Goal: Information Seeking & Learning: Understand process/instructions

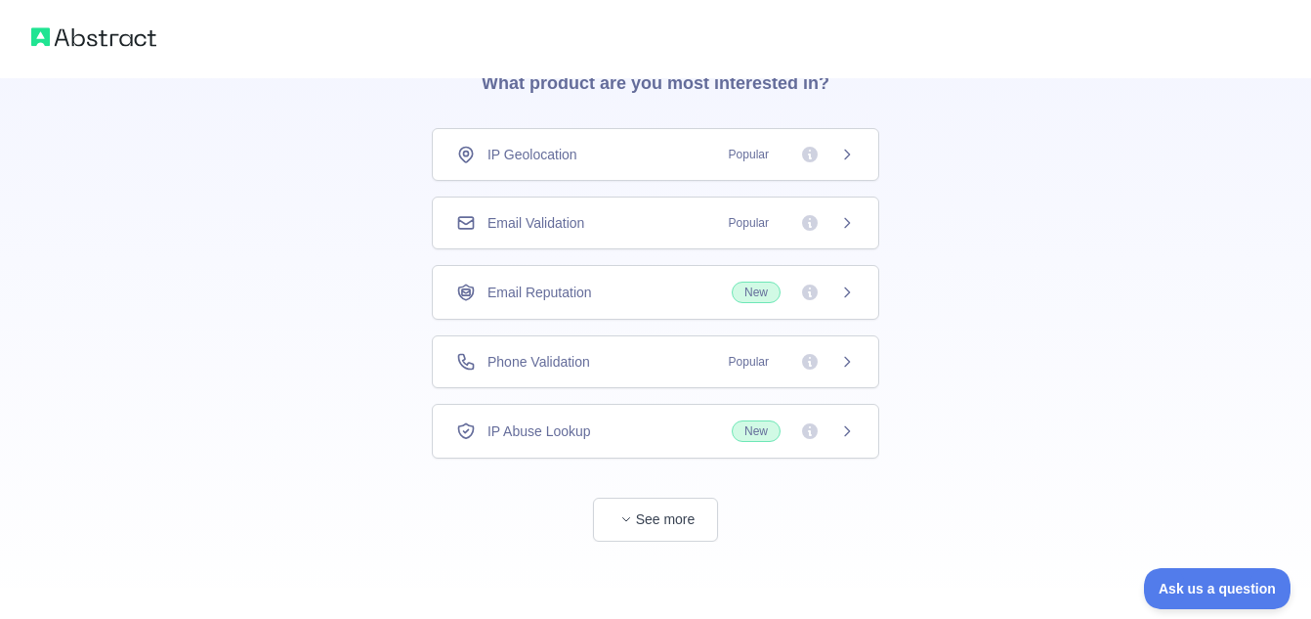
scroll to position [100, 0]
click at [702, 532] on button "See more" at bounding box center [655, 518] width 125 height 44
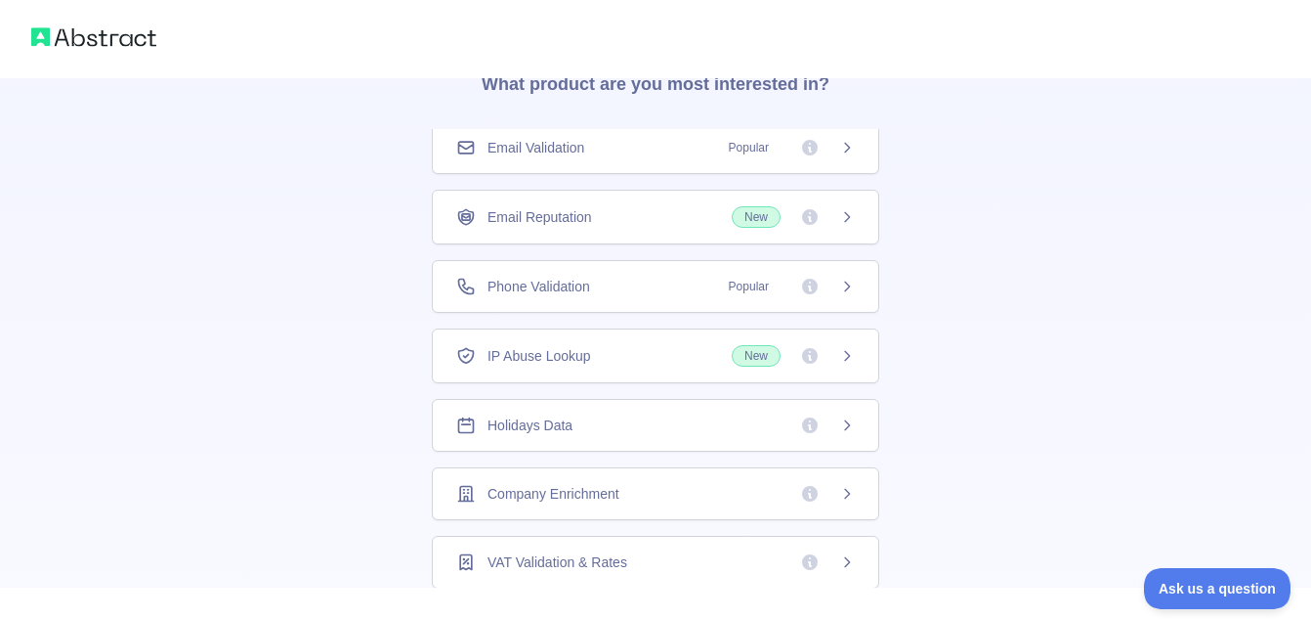
scroll to position [195, 0]
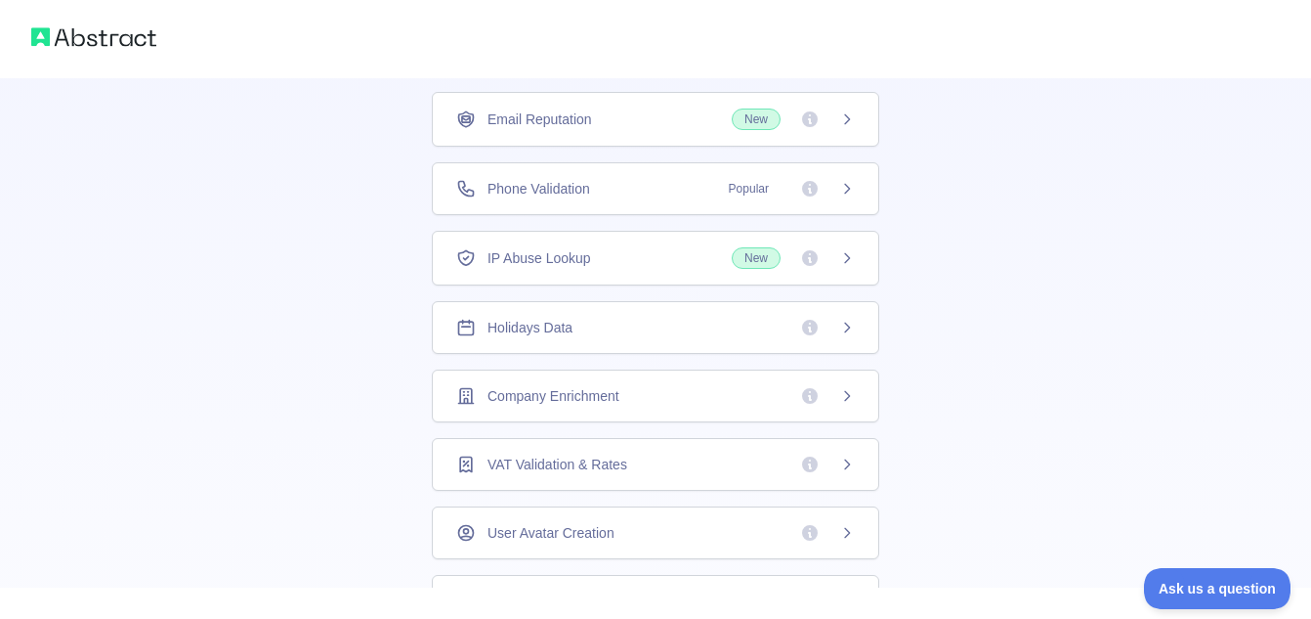
click at [529, 332] on span "Holidays Data" at bounding box center [530, 328] width 85 height 20
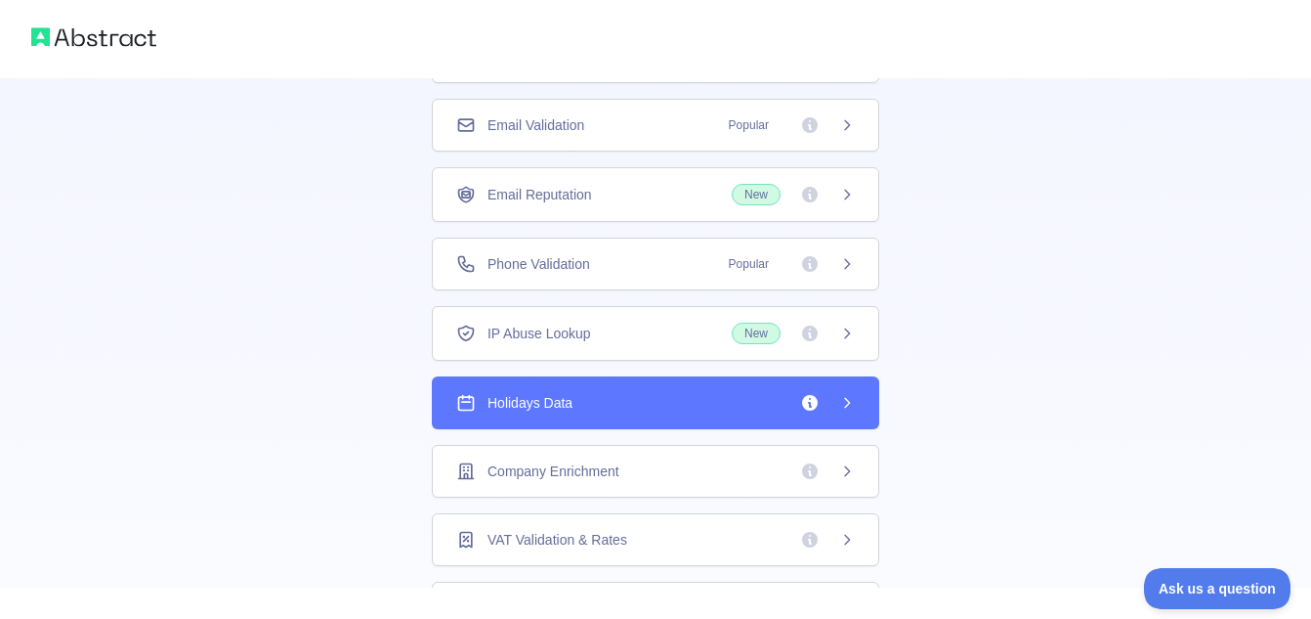
scroll to position [0, 0]
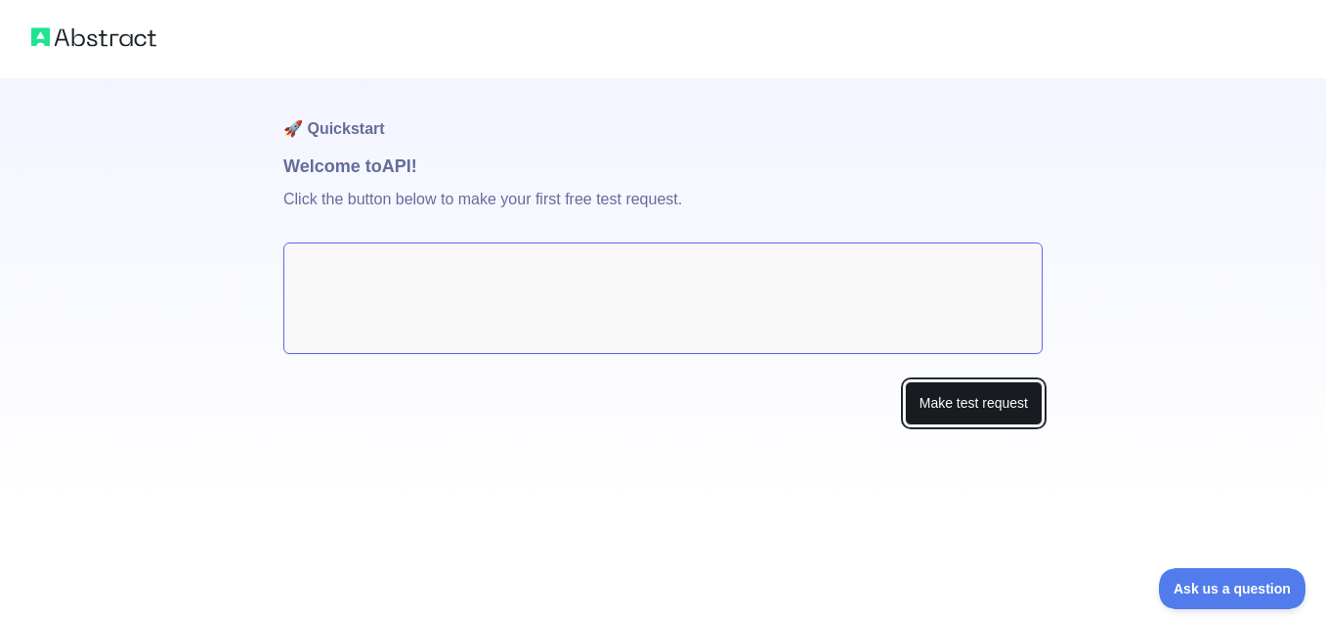
click at [962, 404] on button "Make test request" at bounding box center [974, 403] width 138 height 44
click at [478, 249] on textarea at bounding box center [662, 297] width 759 height 111
click at [487, 270] on textarea at bounding box center [662, 297] width 759 height 111
drag, startPoint x: 701, startPoint y: 278, endPoint x: 319, endPoint y: 246, distance: 383.4
click at [319, 246] on textarea at bounding box center [662, 297] width 759 height 111
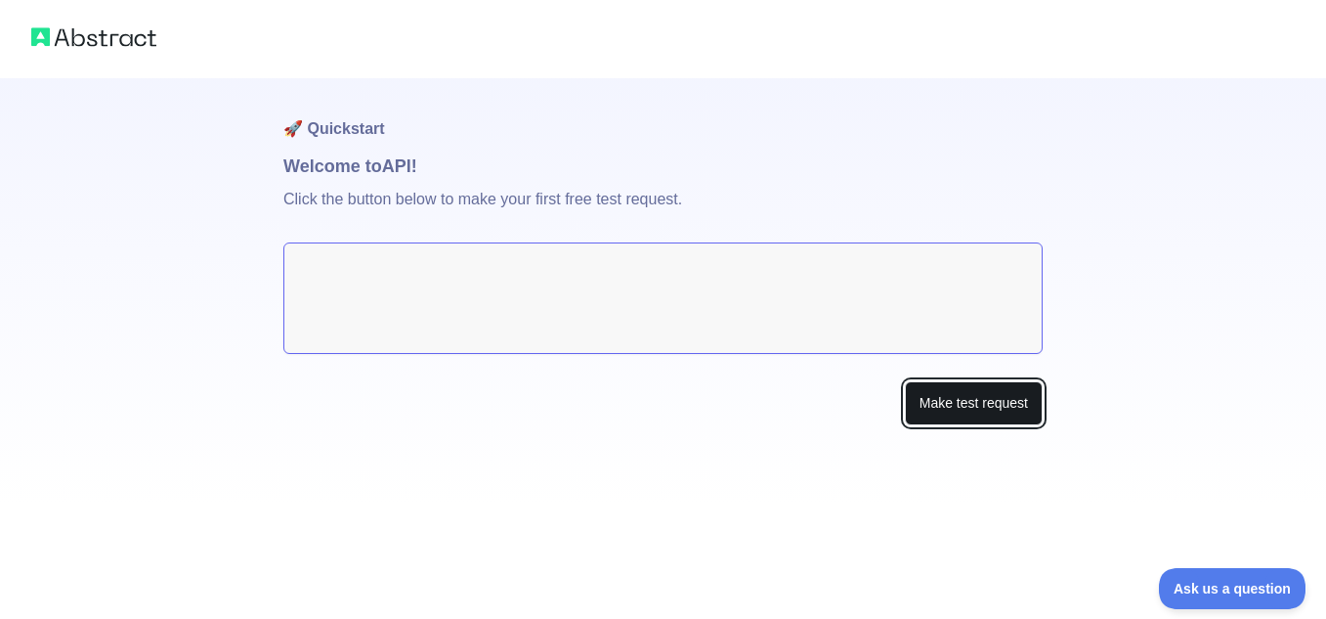
click at [935, 411] on button "Make test request" at bounding box center [974, 403] width 138 height 44
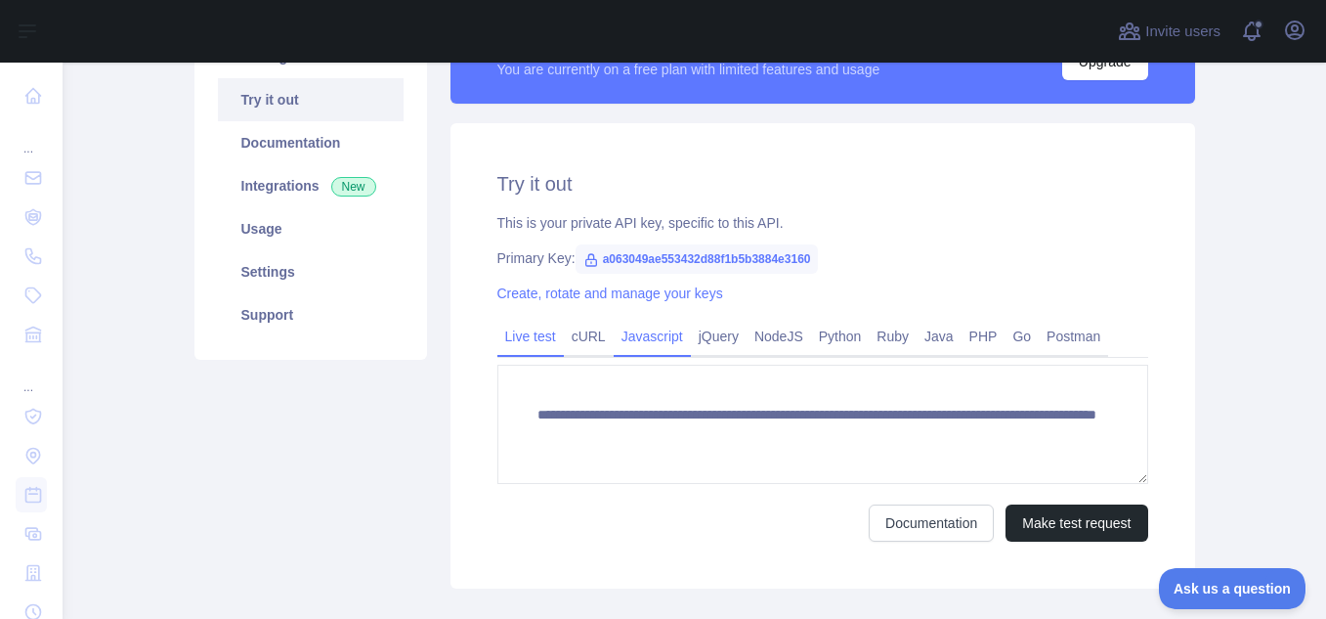
click at [635, 333] on link "Javascript" at bounding box center [652, 336] width 77 height 31
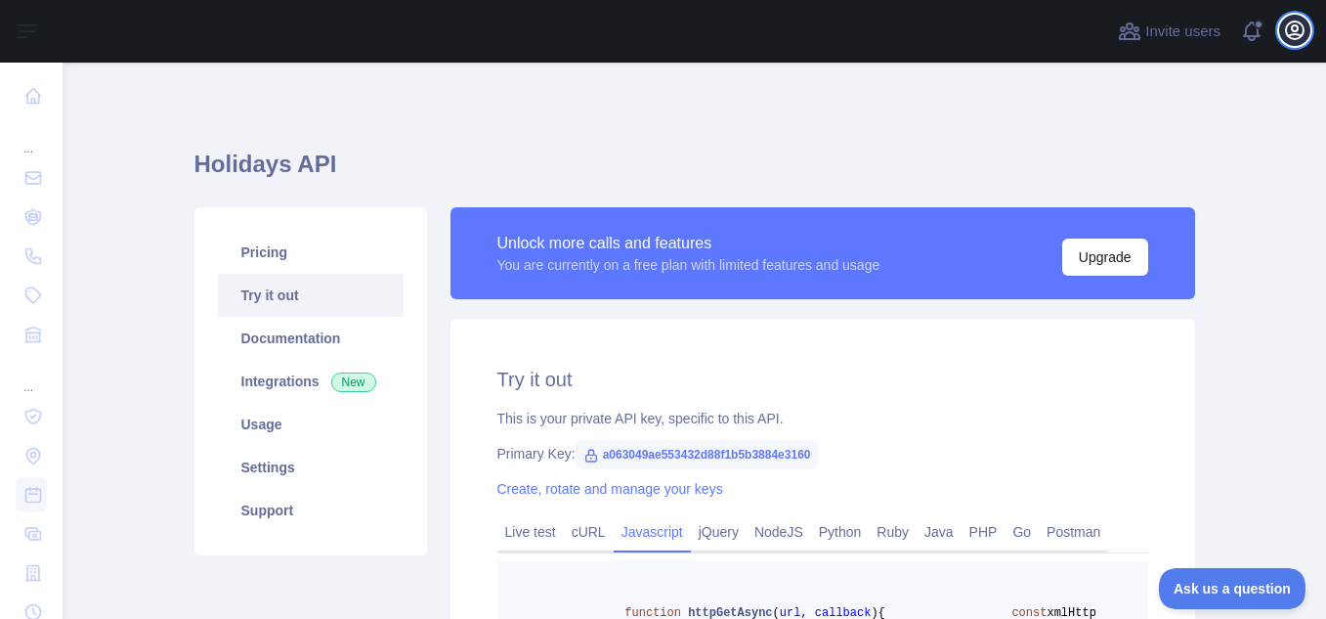
click at [1284, 29] on icon "button" at bounding box center [1294, 30] width 23 height 23
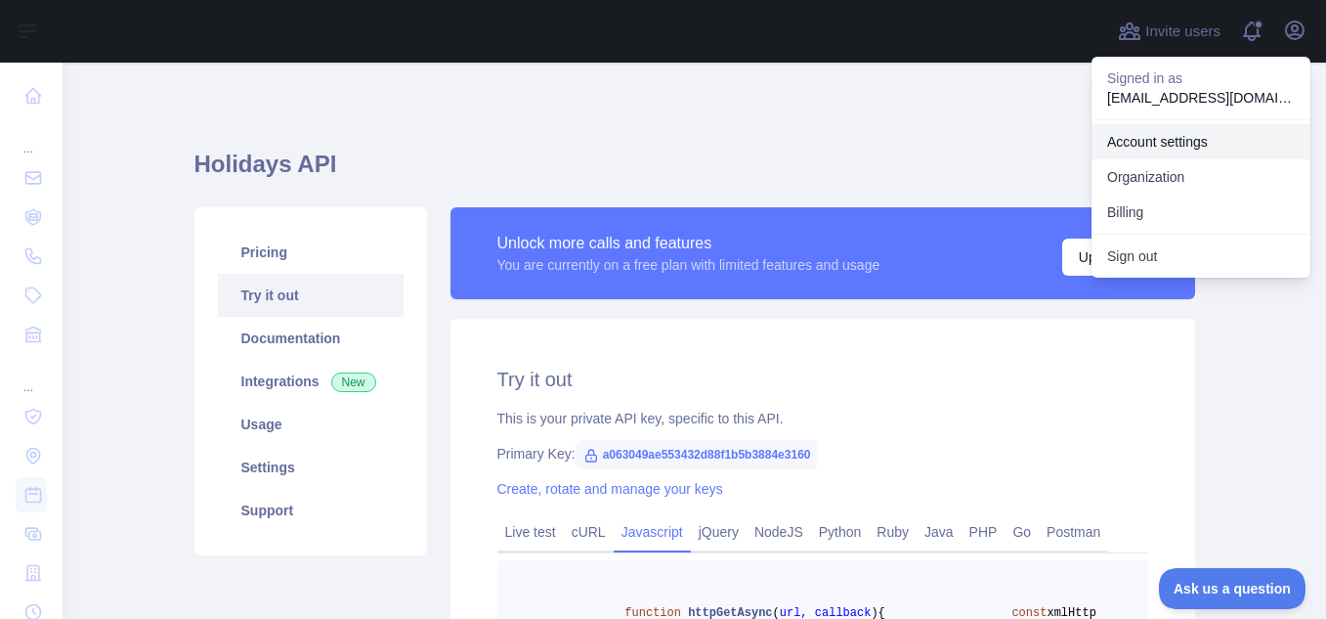
click at [1221, 138] on link "Account settings" at bounding box center [1201, 141] width 219 height 35
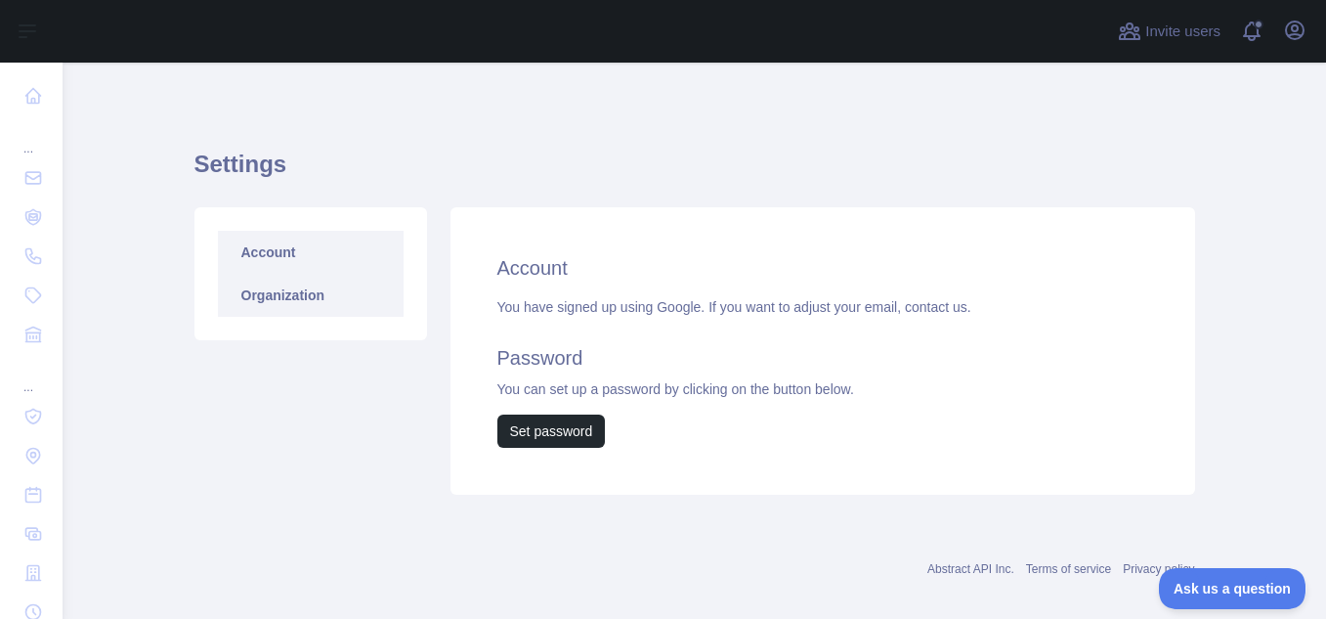
click at [222, 299] on link "Organization" at bounding box center [311, 295] width 186 height 43
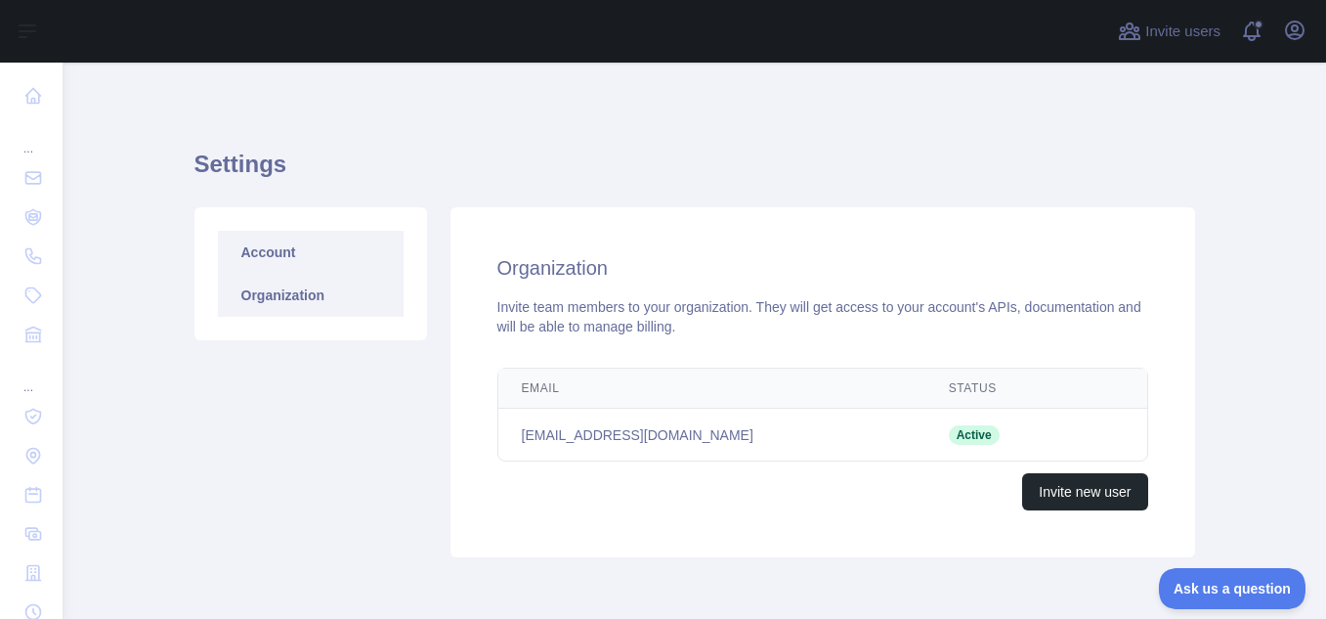
click at [247, 257] on link "Account" at bounding box center [311, 252] width 186 height 43
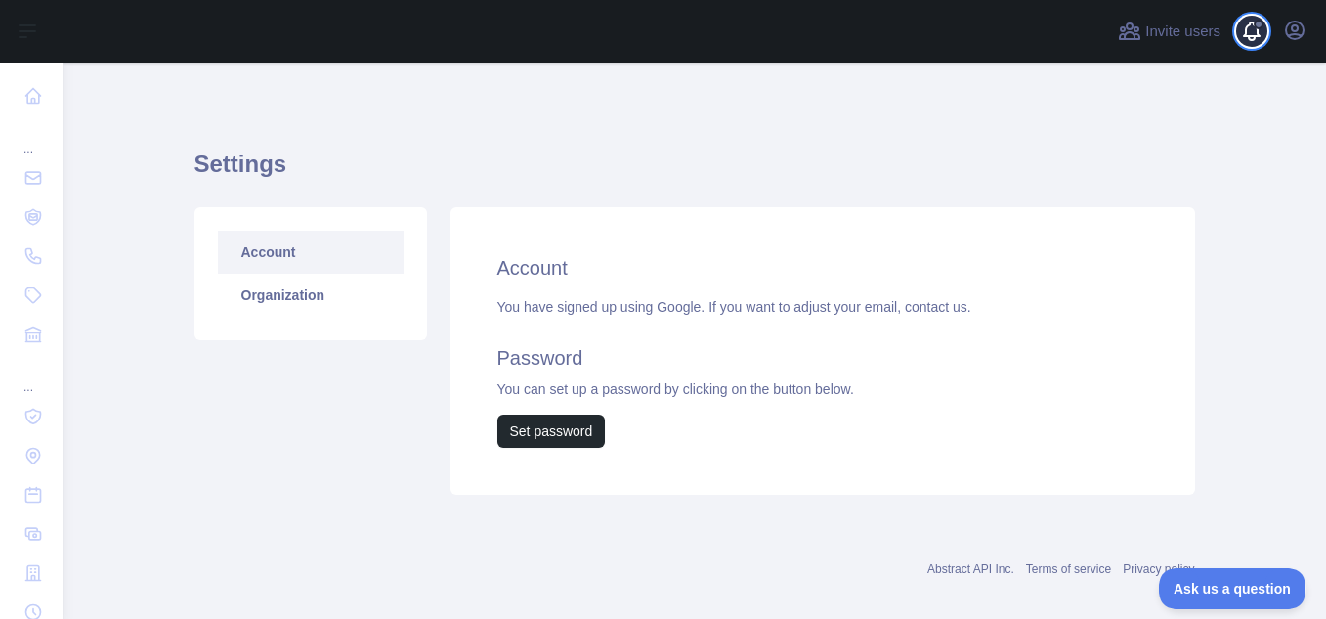
click at [1256, 26] on span at bounding box center [1259, 25] width 10 height 10
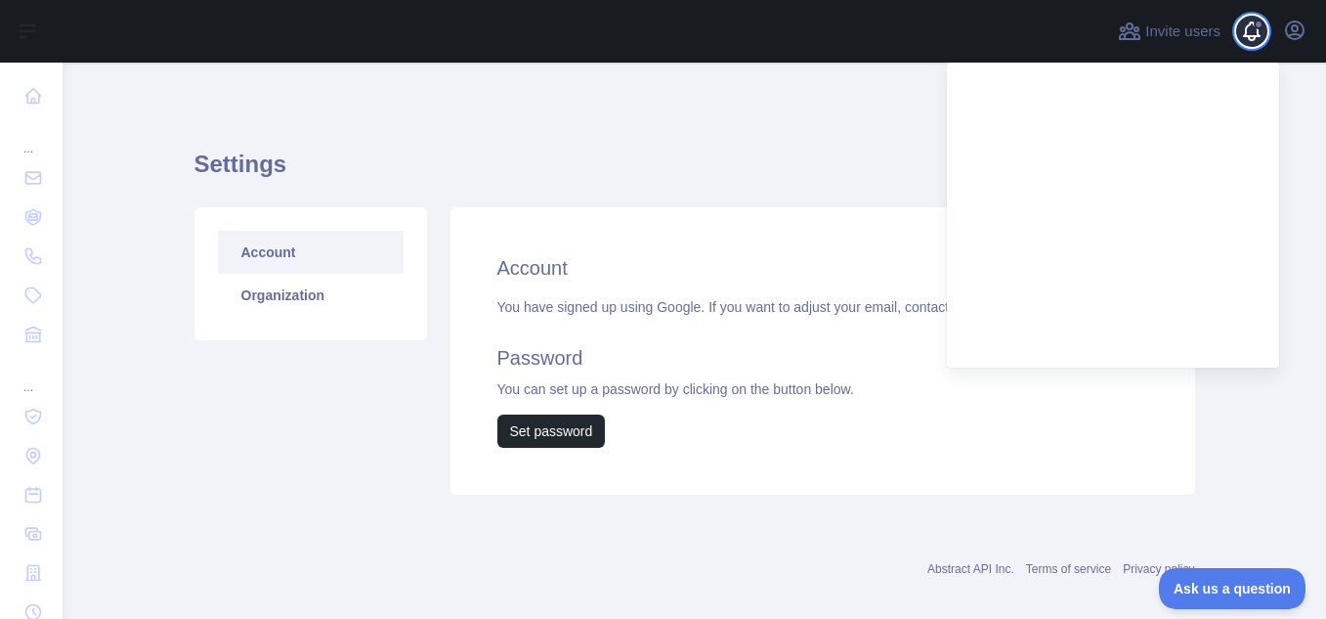
click at [1256, 26] on span at bounding box center [1259, 25] width 10 height 10
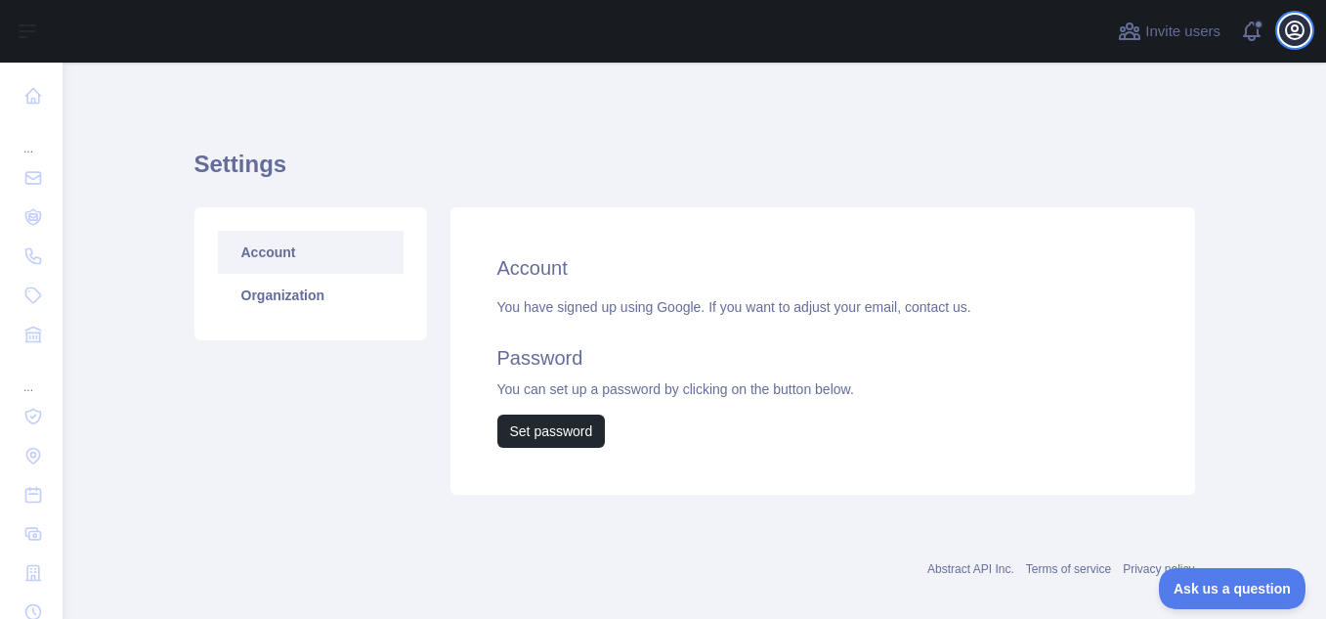
click at [1292, 27] on icon "button" at bounding box center [1295, 30] width 18 height 18
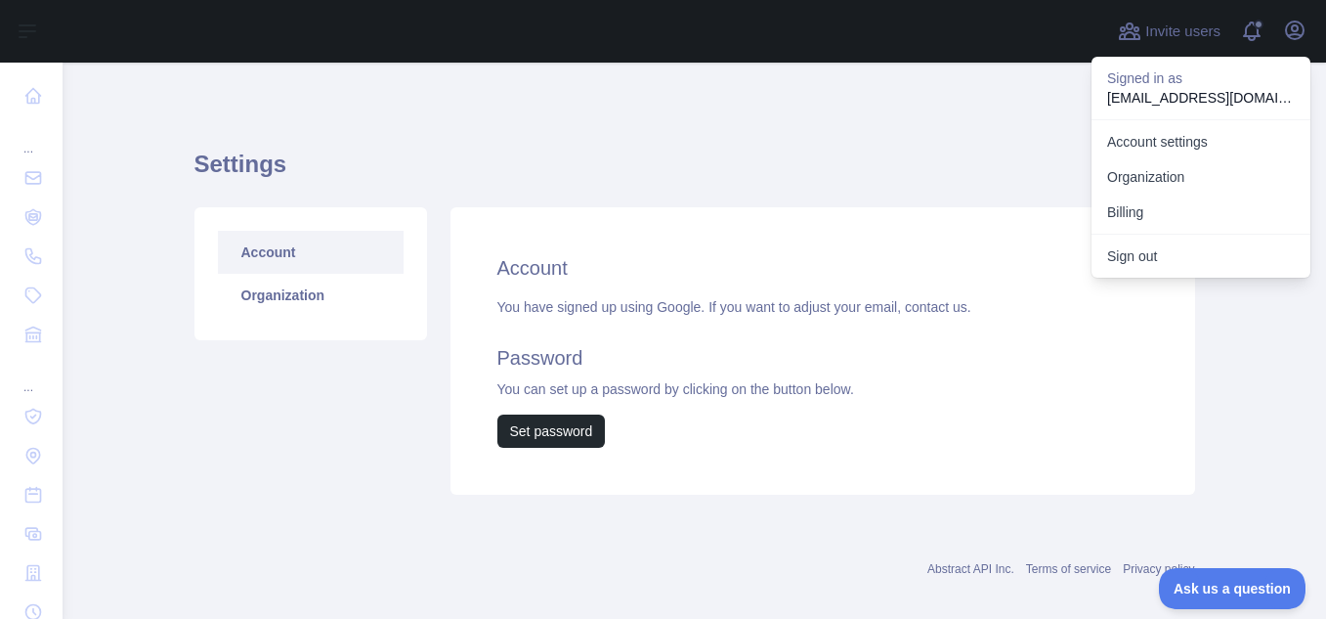
click at [577, 157] on h1 "Settings" at bounding box center [694, 172] width 1001 height 47
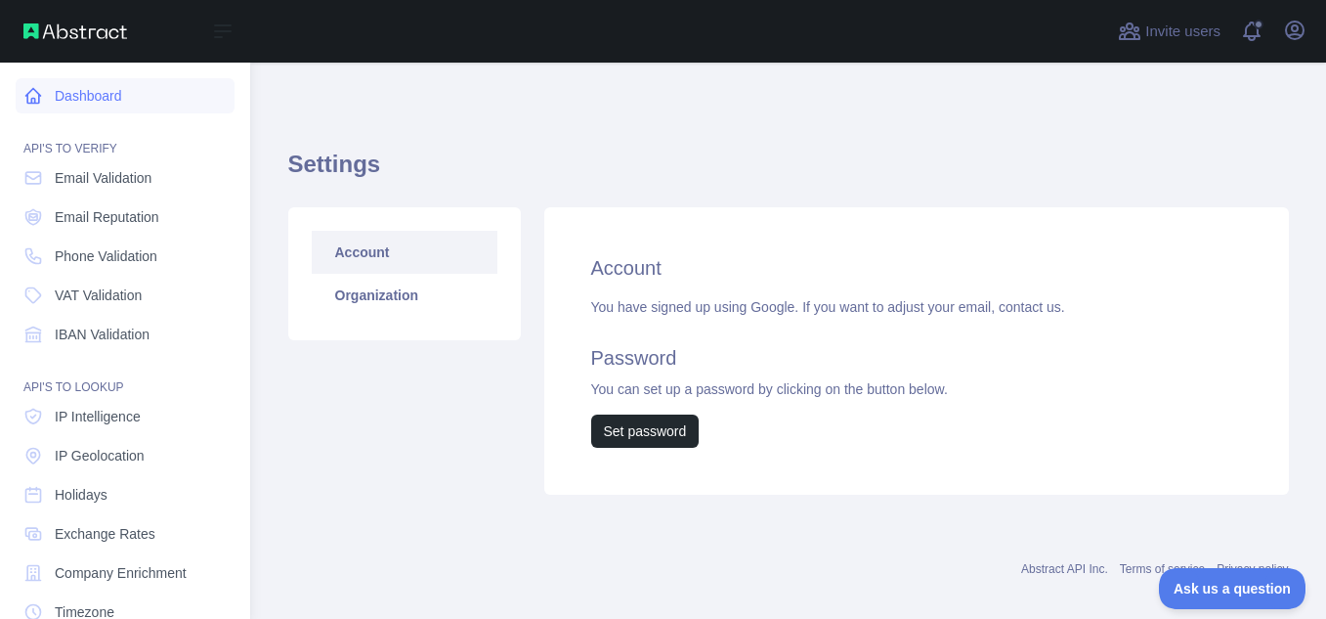
click at [34, 94] on icon at bounding box center [33, 96] width 20 height 20
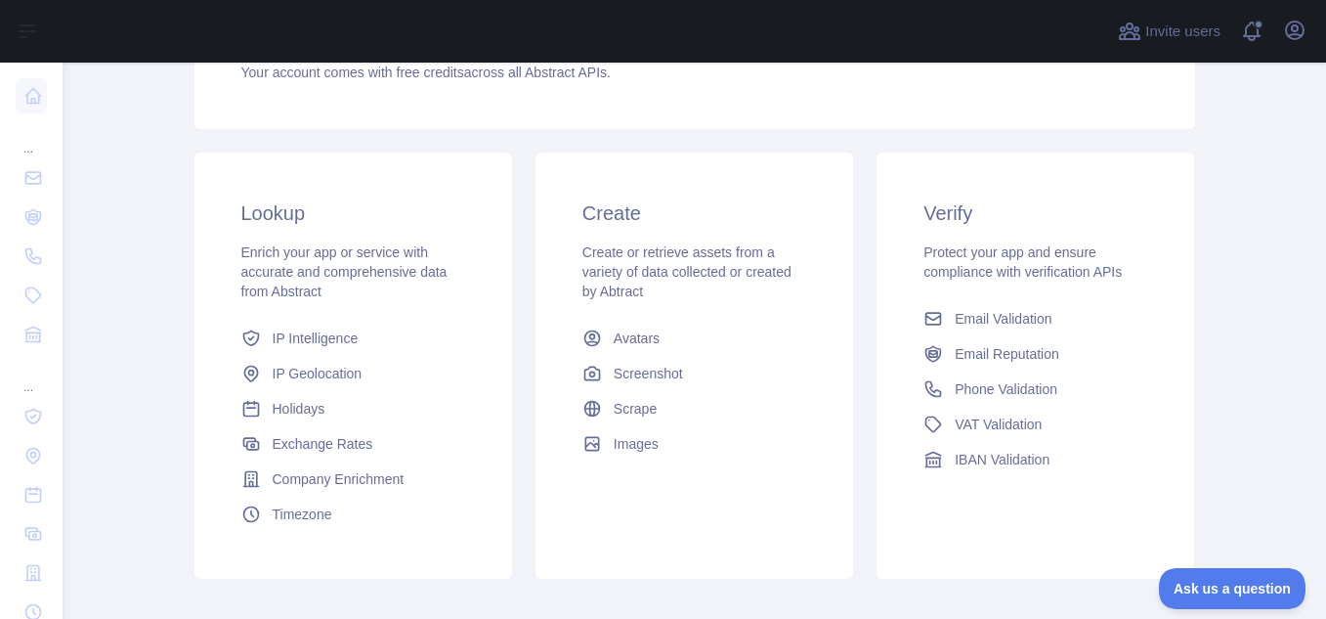
scroll to position [293, 0]
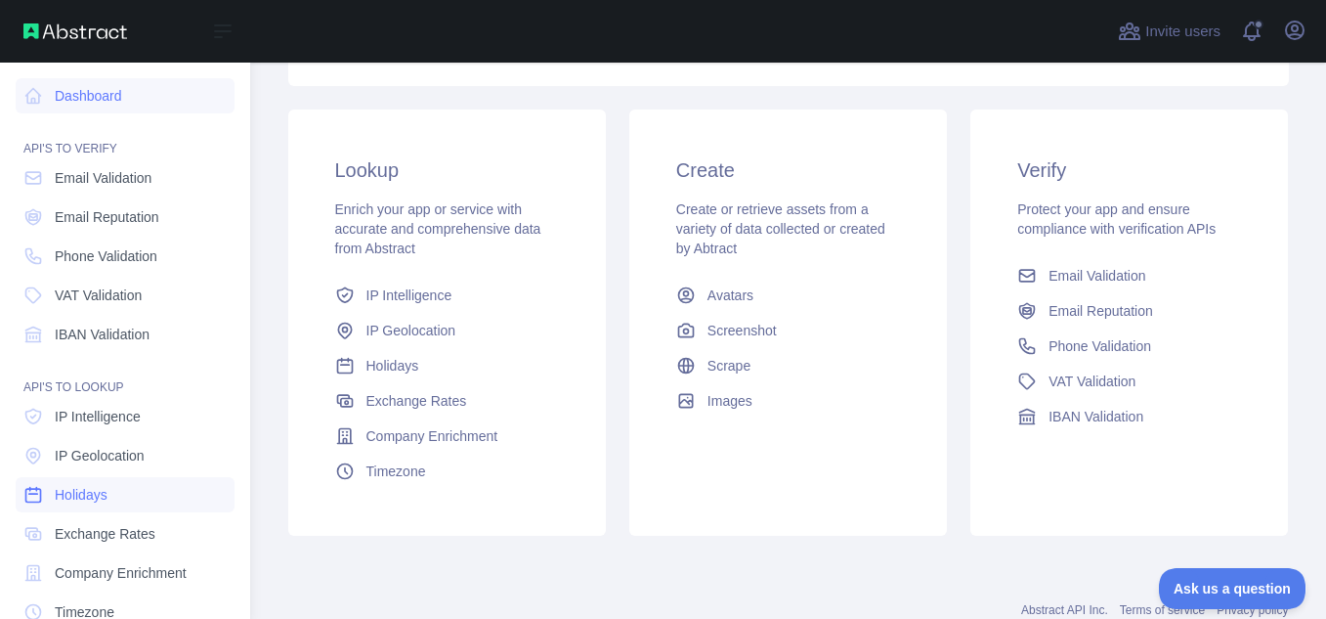
click at [141, 495] on link "Holidays" at bounding box center [125, 494] width 219 height 35
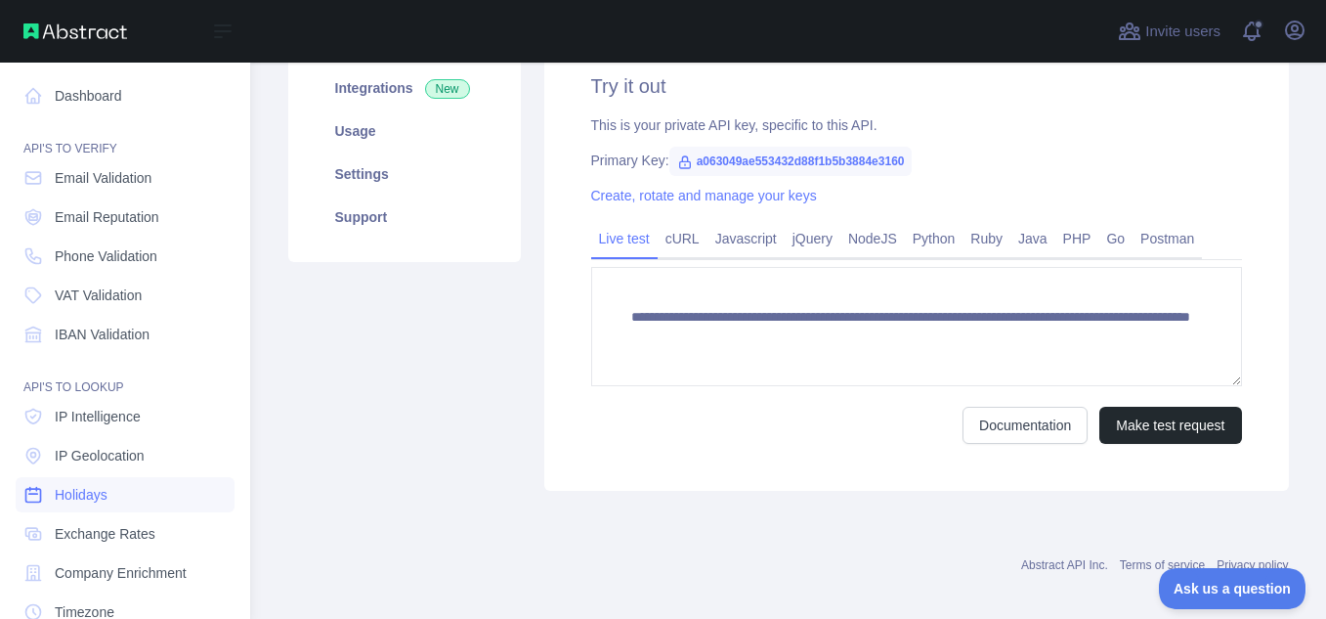
scroll to position [293, 0]
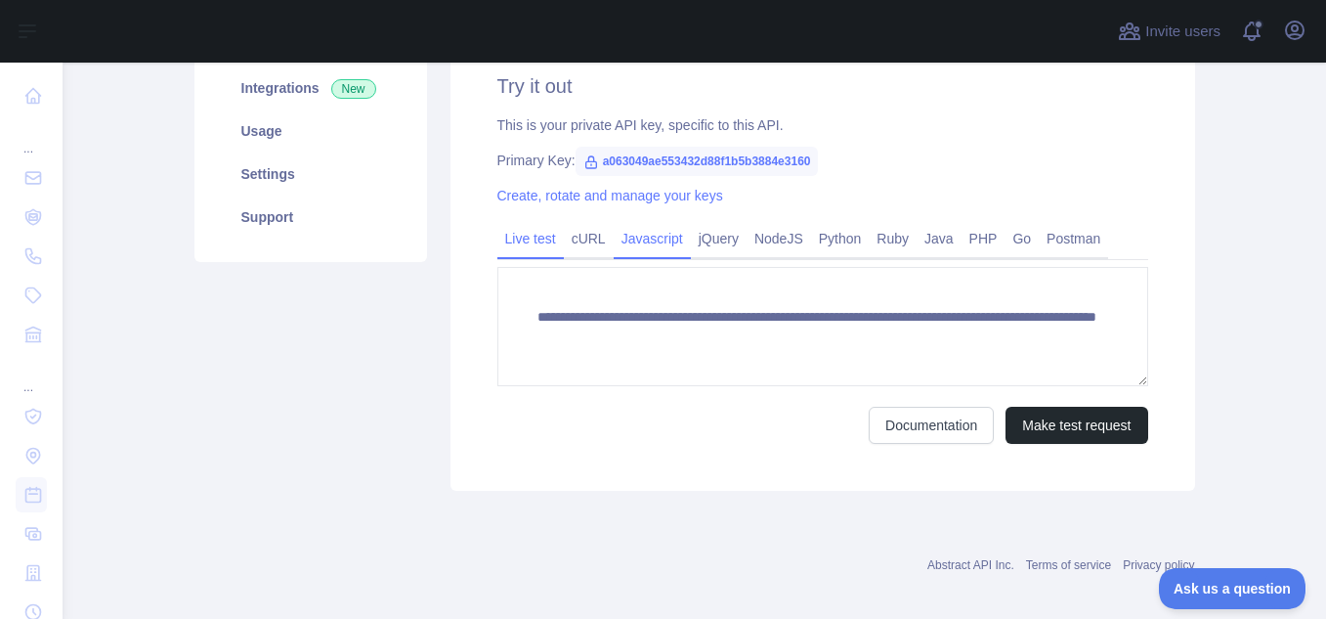
click at [657, 240] on link "Javascript" at bounding box center [652, 238] width 77 height 31
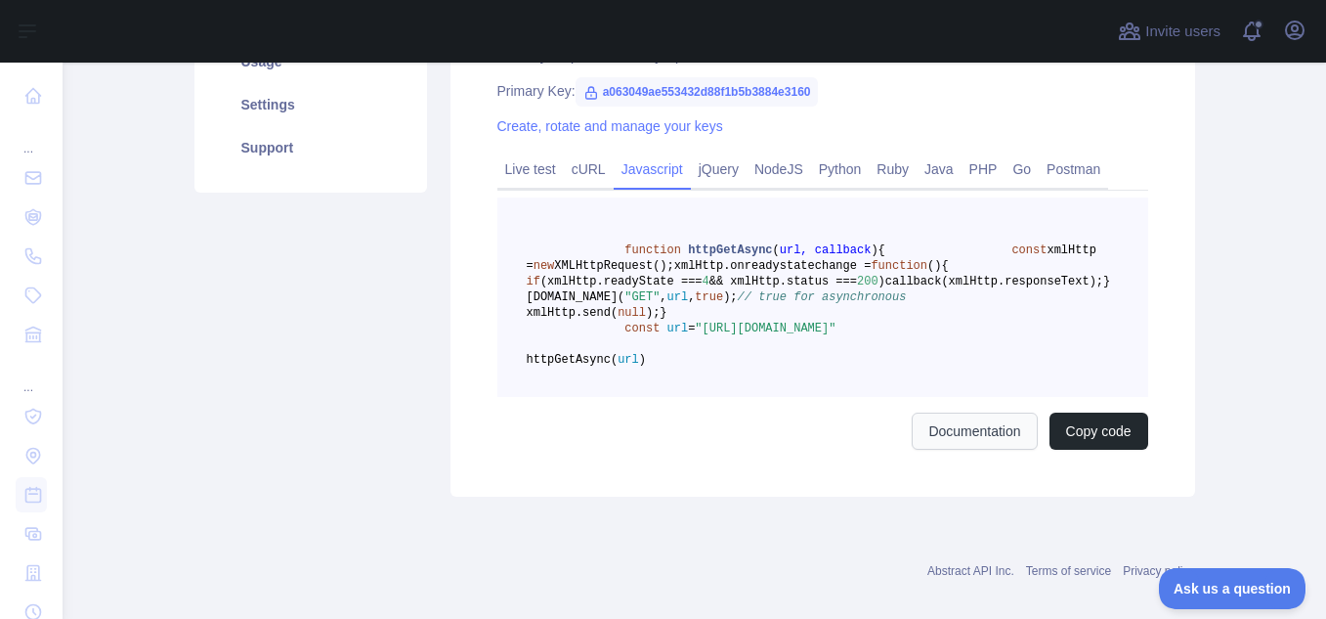
scroll to position [391, 0]
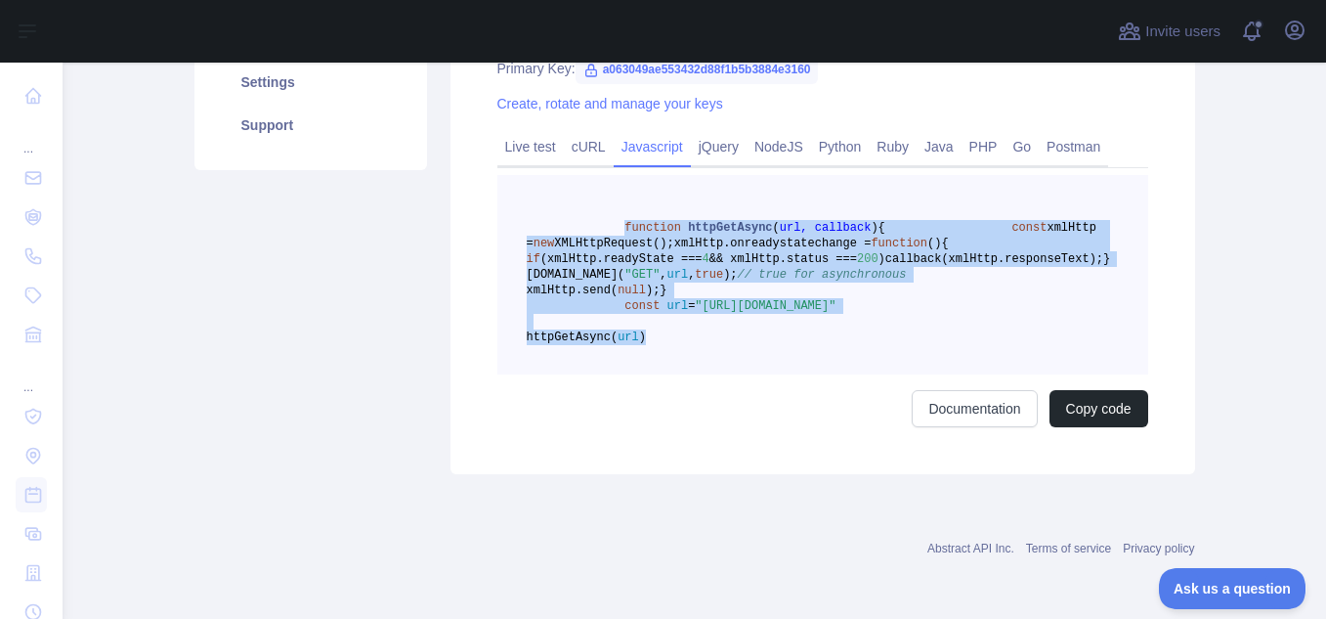
drag, startPoint x: 609, startPoint y: 217, endPoint x: 735, endPoint y: 423, distance: 241.7
click at [735, 374] on pre "function httpGetAsync ( url, callback ) { const xmlHttp = new XMLHttpRequest();…" at bounding box center [822, 274] width 651 height 199
click at [1100, 427] on button "Copy code" at bounding box center [1098, 408] width 99 height 37
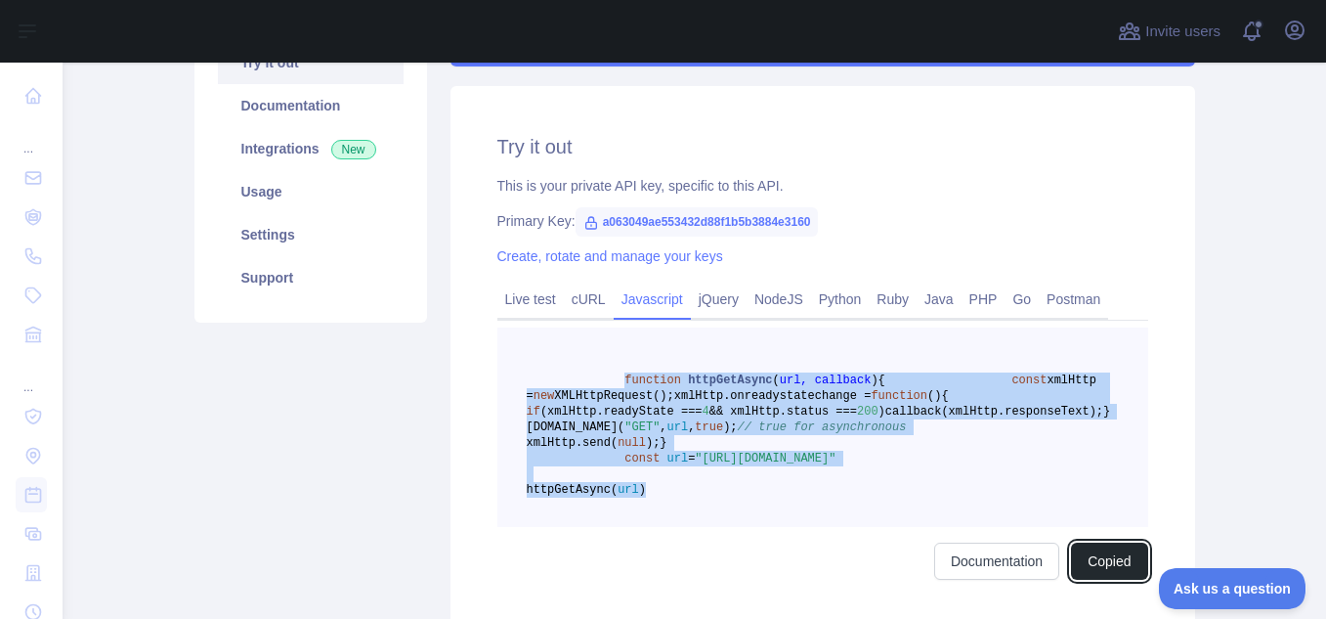
scroll to position [0, 0]
